Goal: Information Seeking & Learning: Find contact information

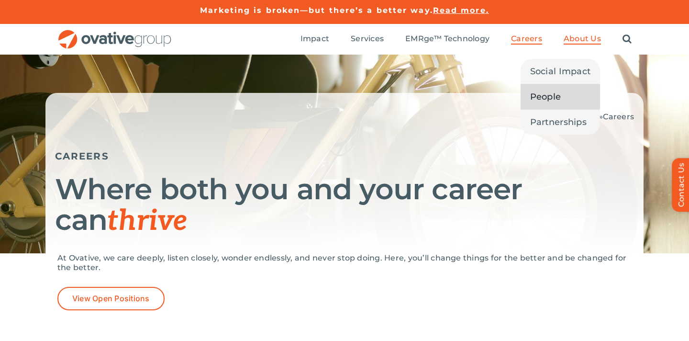
click at [428, 97] on span "People" at bounding box center [545, 96] width 31 height 13
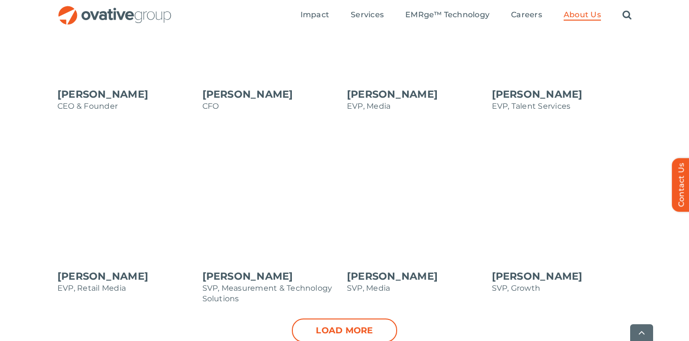
scroll to position [942, 0]
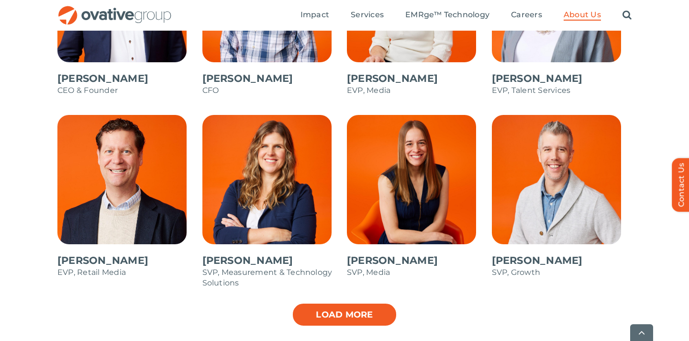
click at [364, 317] on link "Load more" at bounding box center [344, 314] width 105 height 24
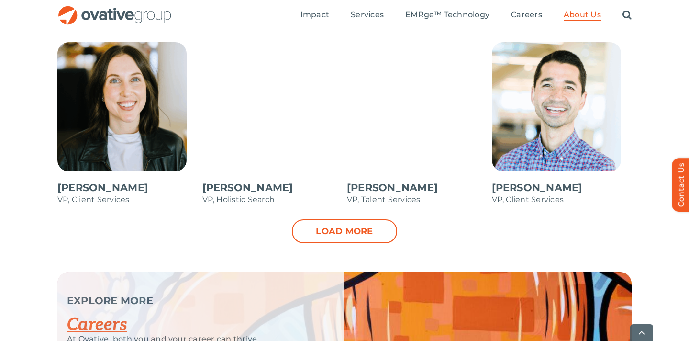
scroll to position [1400, 0]
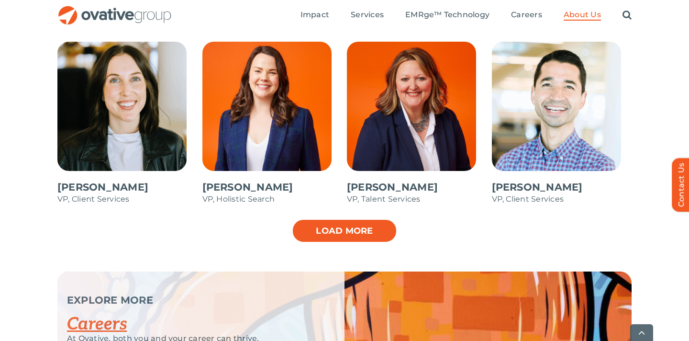
click at [361, 233] on link "Load more" at bounding box center [344, 231] width 105 height 24
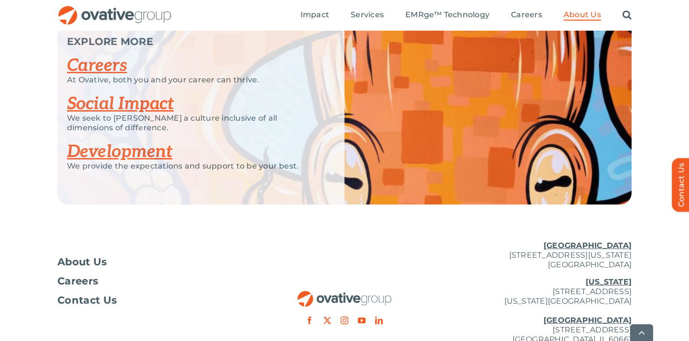
scroll to position [1875, 0]
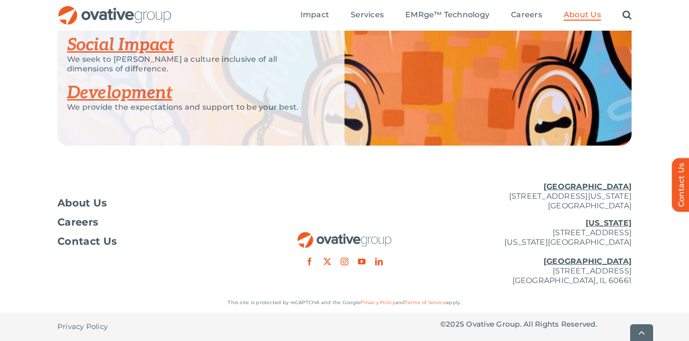
drag, startPoint x: 582, startPoint y: 187, endPoint x: 634, endPoint y: 204, distance: 54.9
click at [634, 204] on div "About Us Careers Contact Us Minneapolis 729 Washington Avenue N, Suite 1000 Min…" at bounding box center [344, 233] width 689 height 119
click at [612, 199] on p "Minneapolis 729 Washington Avenue N, Suite 1000 Minneapolis, MN 55401" at bounding box center [535, 196] width 191 height 29
drag, startPoint x: 483, startPoint y: 196, endPoint x: 634, endPoint y: 201, distance: 150.8
click at [634, 201] on div "About Us Careers Contact Us Minneapolis 729 Washington Avenue N, Suite 1000 Min…" at bounding box center [344, 233] width 689 height 119
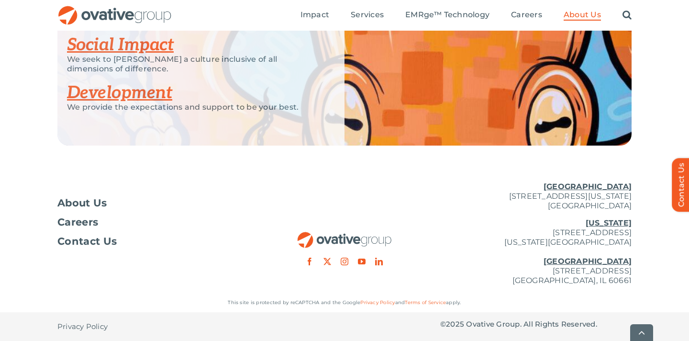
copy p "729 Washington Avenue N, Suite 1000 Minneapolis, MN 55401"
click at [64, 220] on span "Careers" at bounding box center [77, 222] width 41 height 10
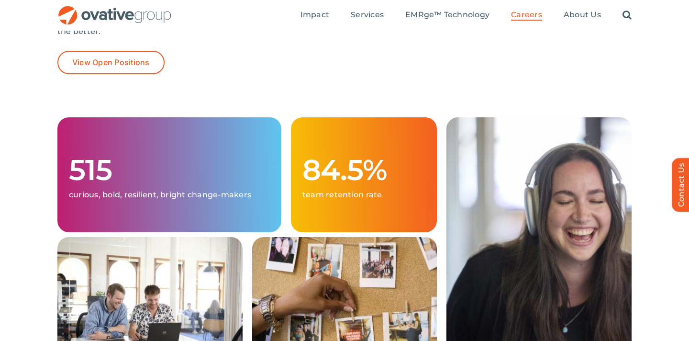
scroll to position [235, 0]
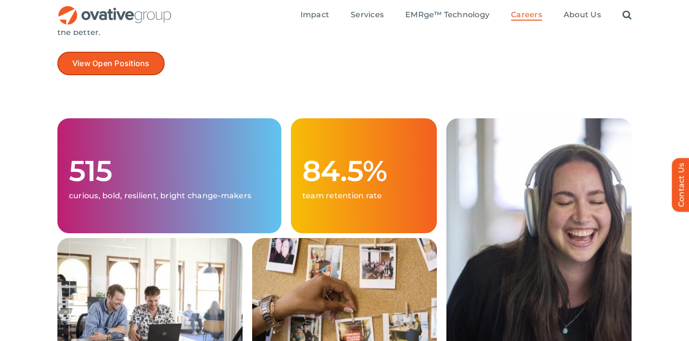
click at [127, 61] on span "View Open Positions" at bounding box center [110, 63] width 77 height 9
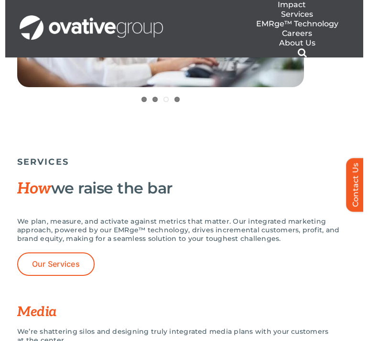
scroll to position [619, 0]
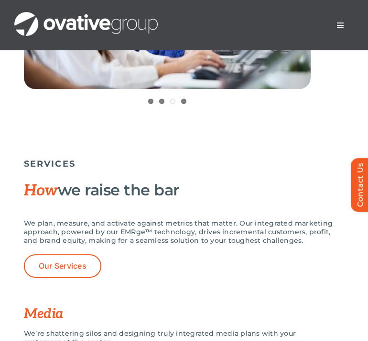
click at [267, 117] on div "1 2 3 4" at bounding box center [184, 20] width 320 height 196
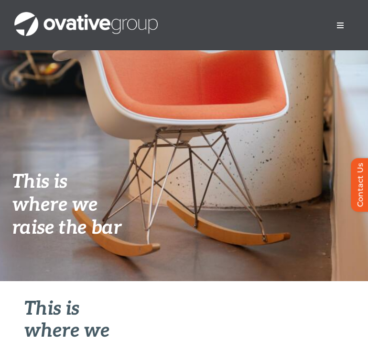
scroll to position [0, 0]
